Goal: Task Accomplishment & Management: Use online tool/utility

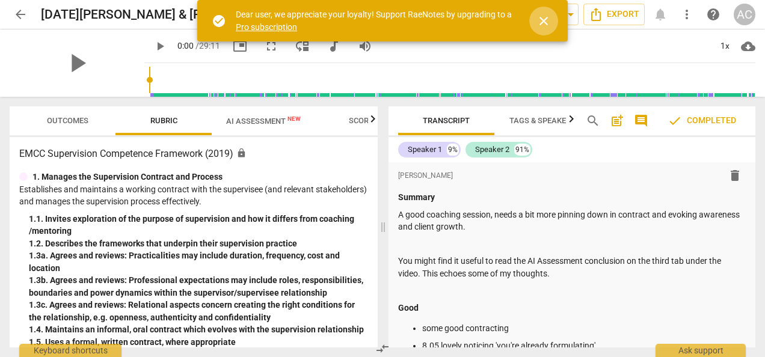
click at [547, 19] on span "close" at bounding box center [544, 21] width 14 height 14
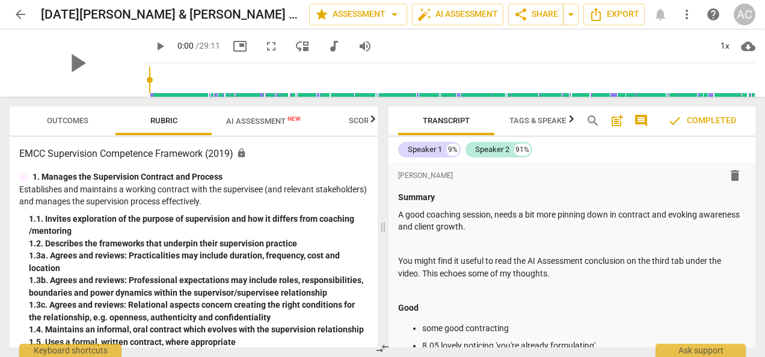
click at [745, 13] on div "AC" at bounding box center [745, 15] width 22 height 22
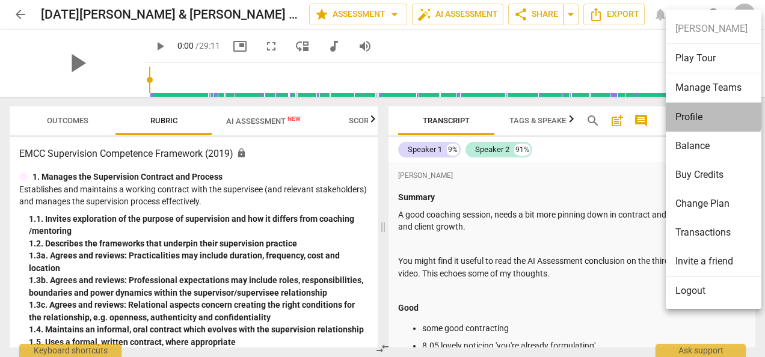
click at [688, 113] on li "Profile" at bounding box center [716, 117] width 100 height 29
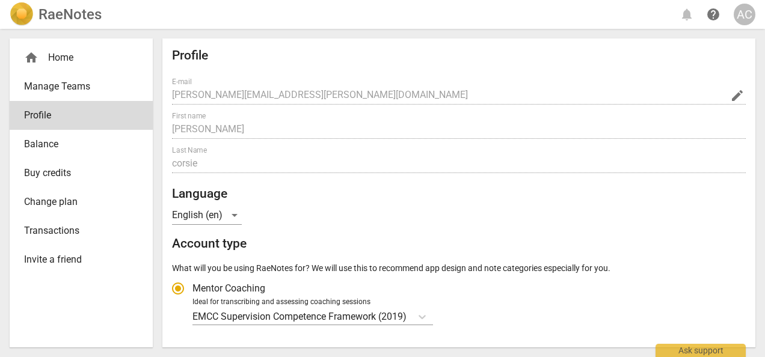
radio input "false"
click at [751, 200] on div "Profile E-mail andrew.corsie@london.anglican.org edit First name andrew Last Na…" at bounding box center [458, 192] width 593 height 309
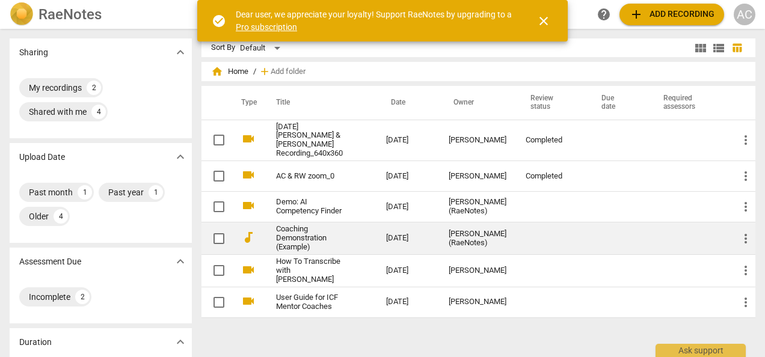
click at [624, 230] on td at bounding box center [618, 239] width 62 height 32
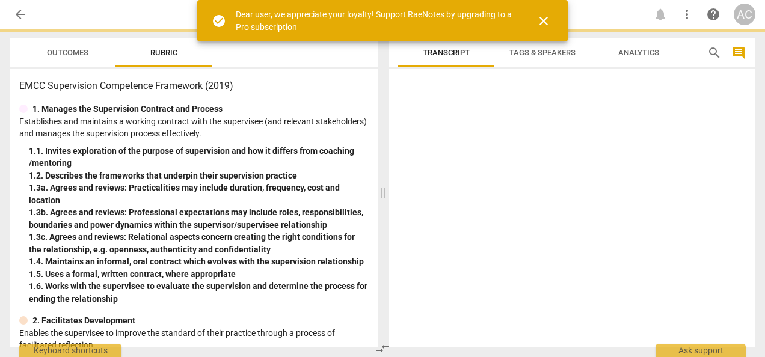
click at [624, 230] on div at bounding box center [572, 211] width 367 height 274
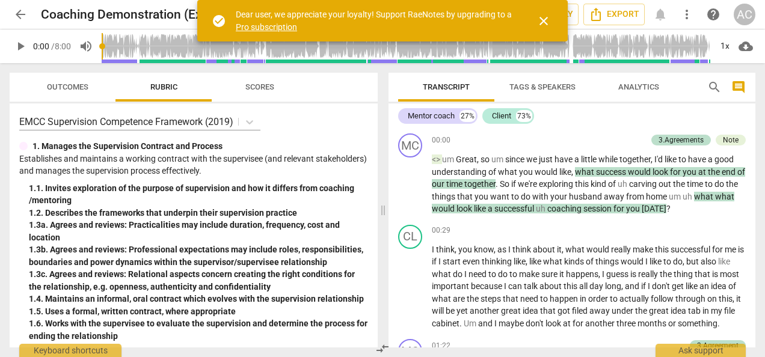
drag, startPoint x: 624, startPoint y: 230, endPoint x: 588, endPoint y: 115, distance: 120.4
click at [588, 115] on div "Mentor coach 27% Client 73%" at bounding box center [572, 116] width 348 height 20
click at [544, 19] on span "close" at bounding box center [544, 21] width 14 height 14
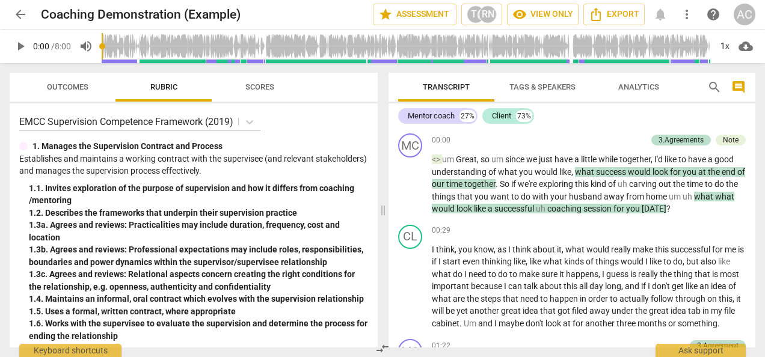
drag, startPoint x: 749, startPoint y: 135, endPoint x: 755, endPoint y: 85, distance: 50.2
click at [755, 85] on div "Transcript Tags & Speakers Analytics search comment Mentor coach 27% Client 73%…" at bounding box center [572, 210] width 367 height 275
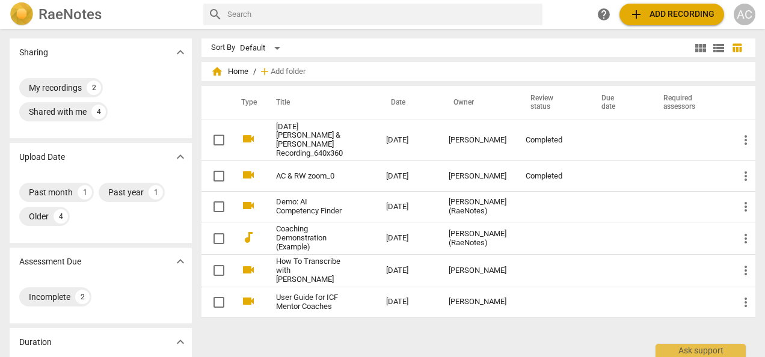
click at [654, 13] on span "add Add recording" at bounding box center [671, 14] width 85 height 14
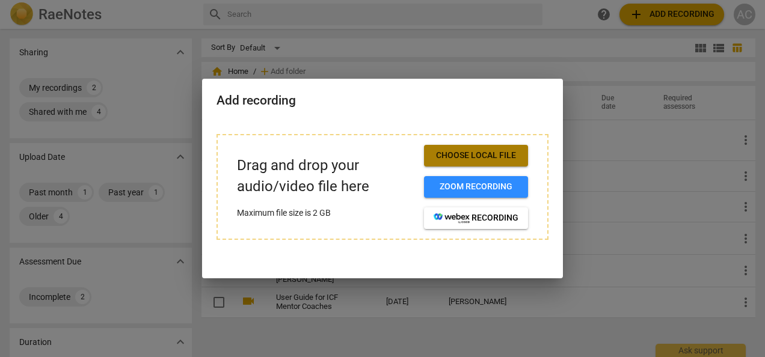
click at [485, 156] on span "Choose local file" at bounding box center [476, 156] width 85 height 12
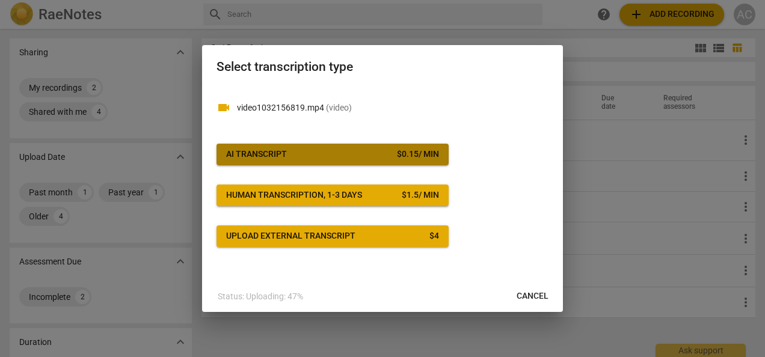
click at [355, 148] on button "AI Transcript $ 0.15 / min" at bounding box center [333, 155] width 232 height 22
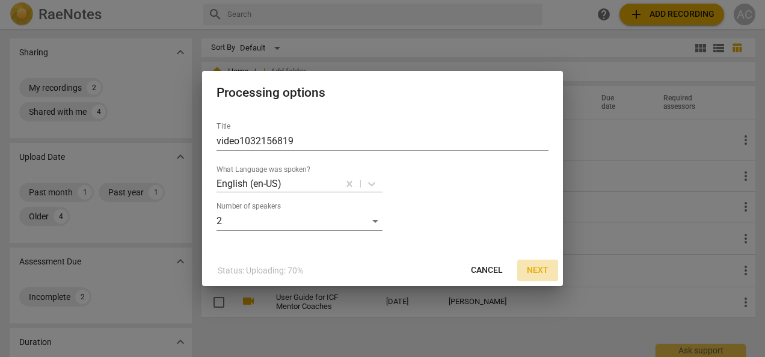
click at [533, 268] on span "Next" at bounding box center [538, 271] width 22 height 12
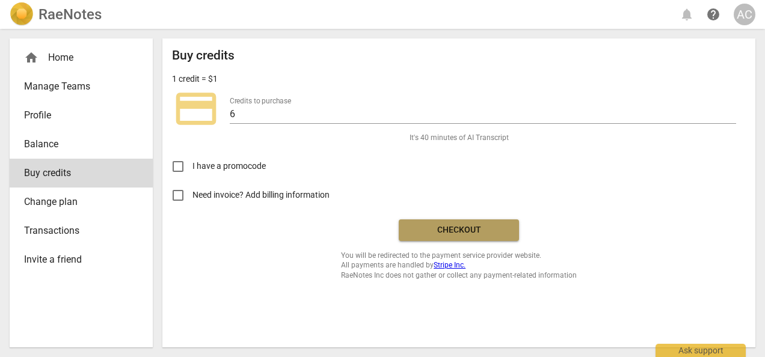
click at [463, 224] on span "Checkout" at bounding box center [458, 230] width 101 height 12
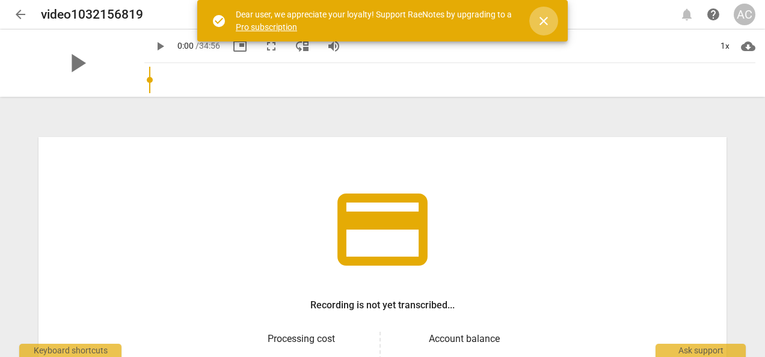
click at [546, 22] on span "close" at bounding box center [544, 21] width 14 height 14
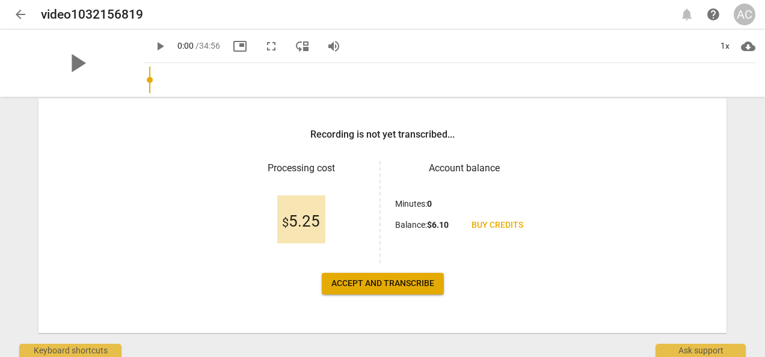
scroll to position [172, 0]
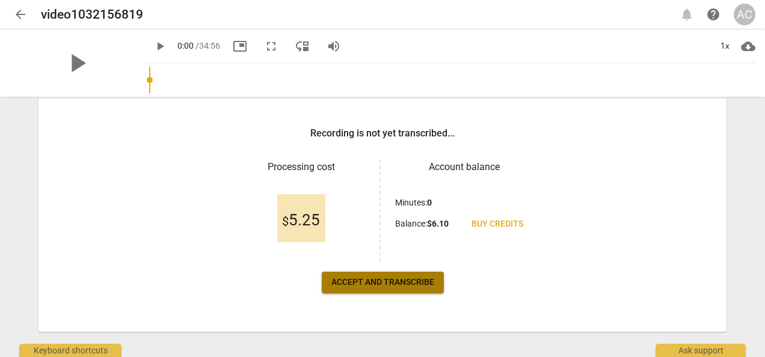
click at [386, 286] on span "Accept and transcribe" at bounding box center [382, 283] width 103 height 12
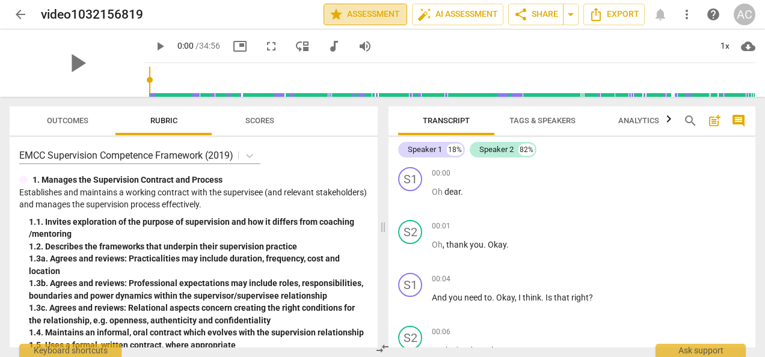
click at [371, 6] on button "star Assessment" at bounding box center [366, 15] width 84 height 22
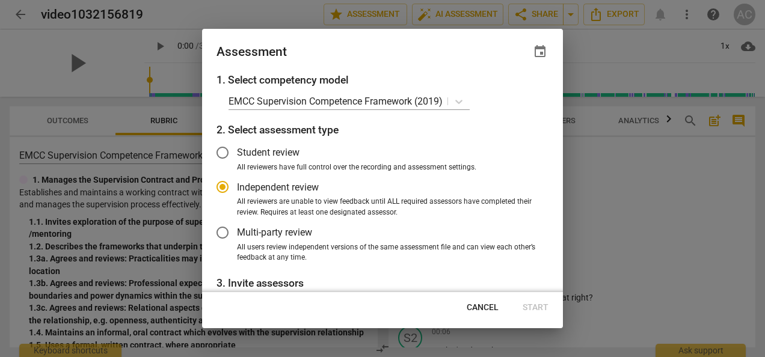
radio input "false"
click at [224, 232] on input "Multi-party review" at bounding box center [222, 232] width 29 height 29
click at [535, 307] on div "Cancel Start" at bounding box center [383, 308] width 356 height 22
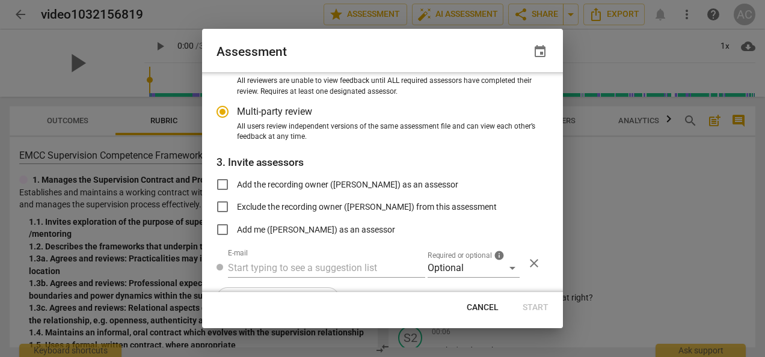
scroll to position [152, 0]
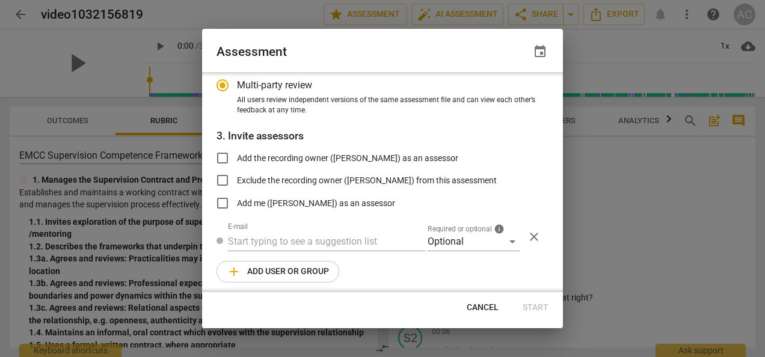
radio input "false"
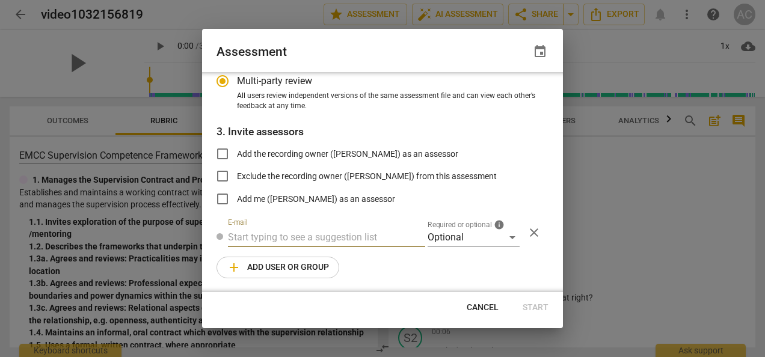
click at [311, 235] on input "text" at bounding box center [326, 237] width 197 height 19
type input "[PERSON_NAME][EMAIL_ADDRESS][DOMAIN_NAME]"
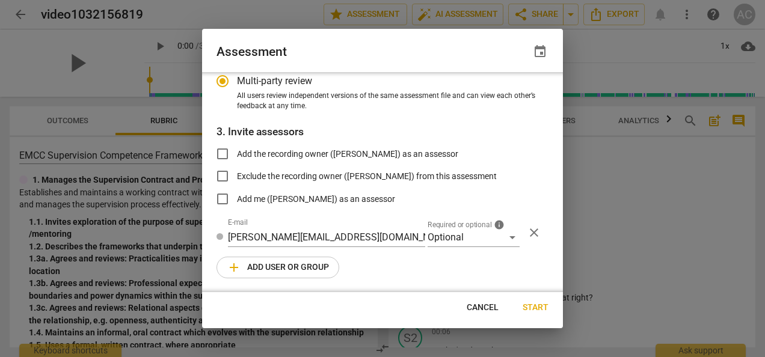
click at [449, 257] on div "1. Select competency model EMCC Supervision Competence Framework (2019) 2. Sele…" at bounding box center [382, 182] width 361 height 220
click at [525, 308] on span "Start" at bounding box center [536, 308] width 26 height 12
radio input "false"
type input "[PERSON_NAME] <[PERSON_NAME][EMAIL_ADDRESS][DOMAIN_NAME]>"
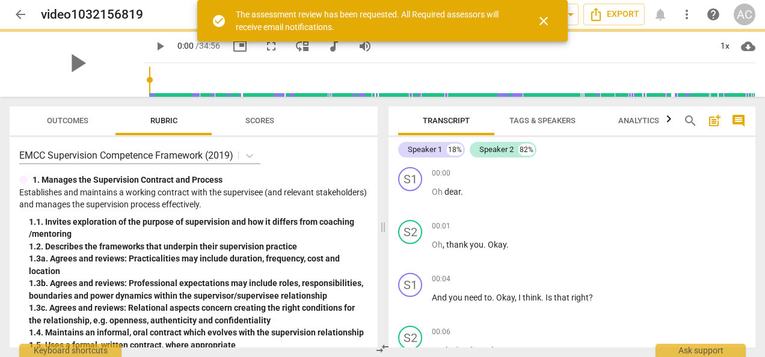
scroll to position [112, 0]
